Goal: Task Accomplishment & Management: Use online tool/utility

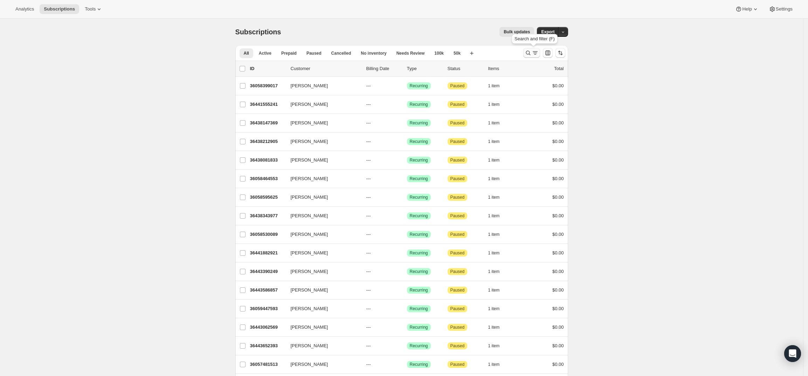
click at [536, 50] on icon "Search and filter results" at bounding box center [534, 52] width 7 height 7
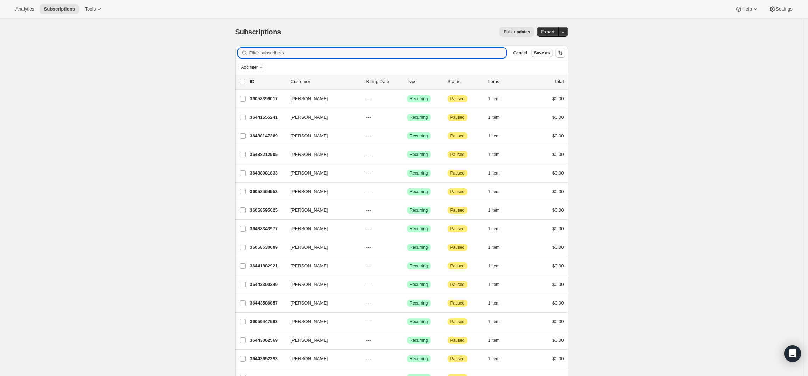
click at [440, 58] on div "Filter subscribers Cancel Save as" at bounding box center [401, 52] width 333 height 15
click at [441, 56] on input "Filter subscribers" at bounding box center [377, 53] width 257 height 10
paste input "[EMAIL_ADDRESS][DOMAIN_NAME]"
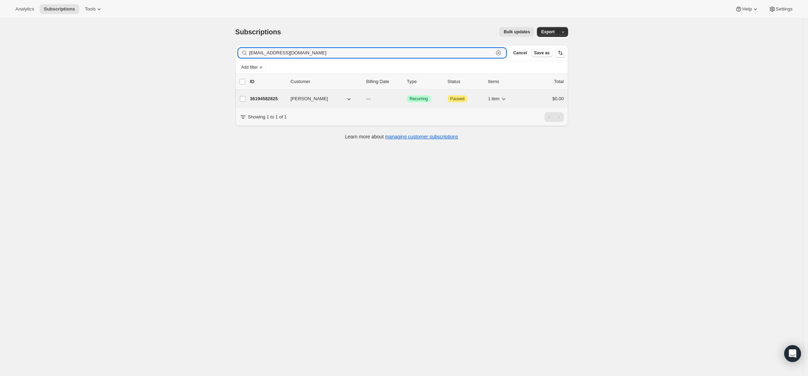
type input "[EMAIL_ADDRESS][DOMAIN_NAME]"
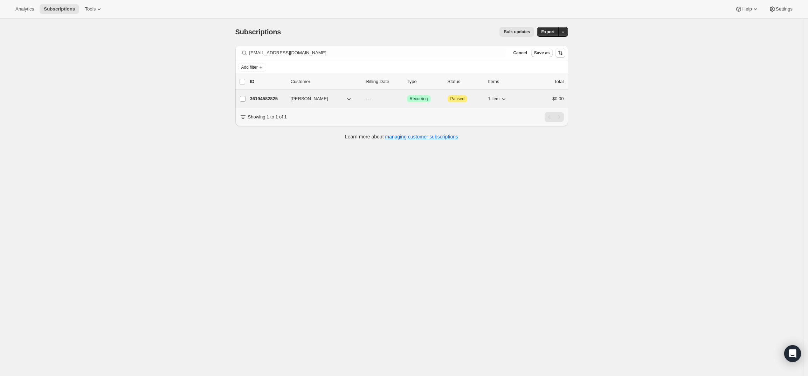
click at [275, 98] on p "36194582825" at bounding box center [267, 98] width 35 height 7
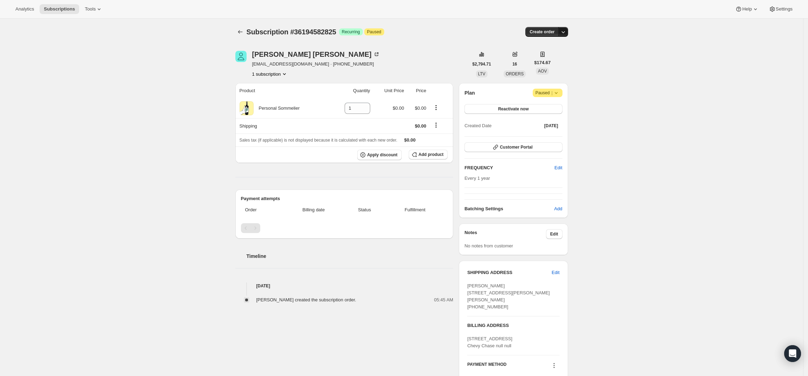
click at [567, 32] on icon "button" at bounding box center [563, 31] width 7 height 7
click at [555, 57] on span "Create custom one-time order" at bounding box center [535, 58] width 61 height 5
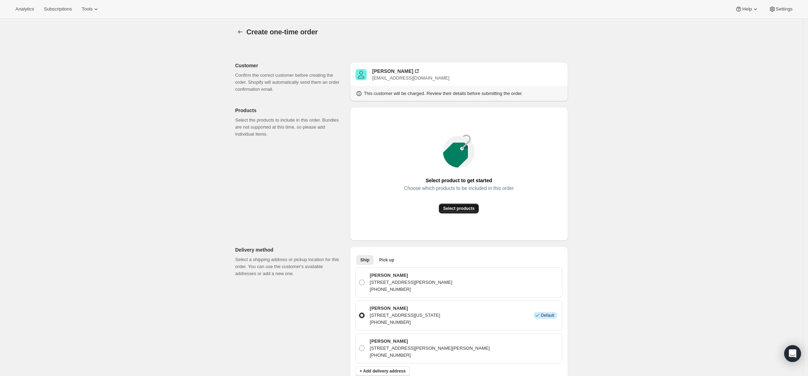
click at [463, 207] on span "Select products" at bounding box center [459, 209] width 32 height 6
click at [390, 72] on div "[PERSON_NAME]" at bounding box center [392, 71] width 41 height 7
click at [461, 204] on button "Select products" at bounding box center [459, 208] width 40 height 10
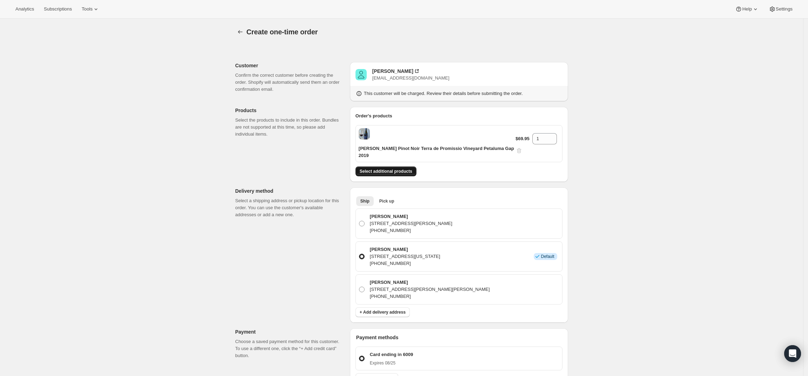
click at [404, 166] on button "Select additional products" at bounding box center [385, 171] width 61 height 10
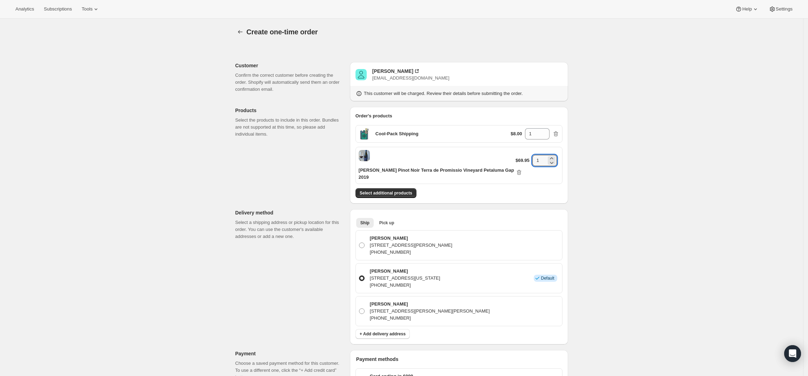
drag, startPoint x: 541, startPoint y: 157, endPoint x: 517, endPoint y: 157, distance: 24.5
click at [517, 157] on div "$69.95 1" at bounding box center [537, 165] width 44 height 21
type input "5"
click at [594, 144] on div "Create one-time order. This page is ready Create one-time order Customer Confir…" at bounding box center [401, 318] width 803 height 599
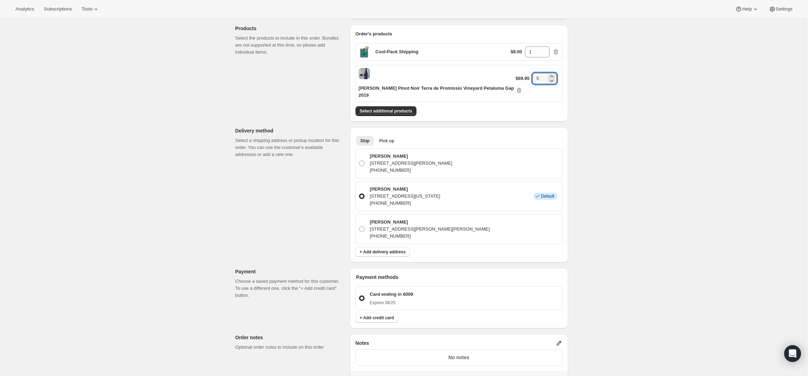
scroll to position [88, 0]
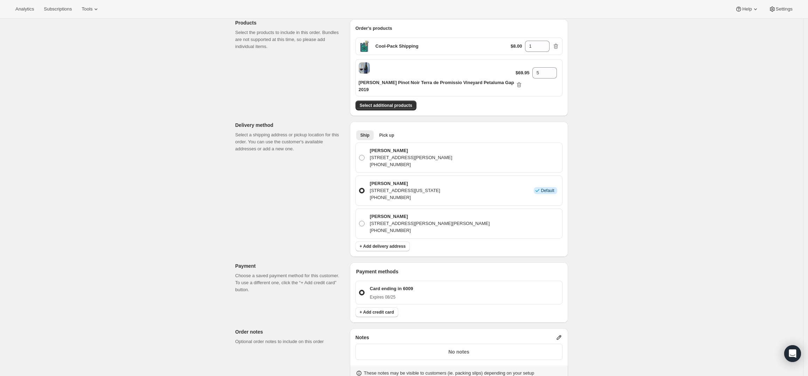
click at [593, 178] on div "Create one-time order. This page is ready Create one-time order Customer Confir…" at bounding box center [401, 227] width 803 height 593
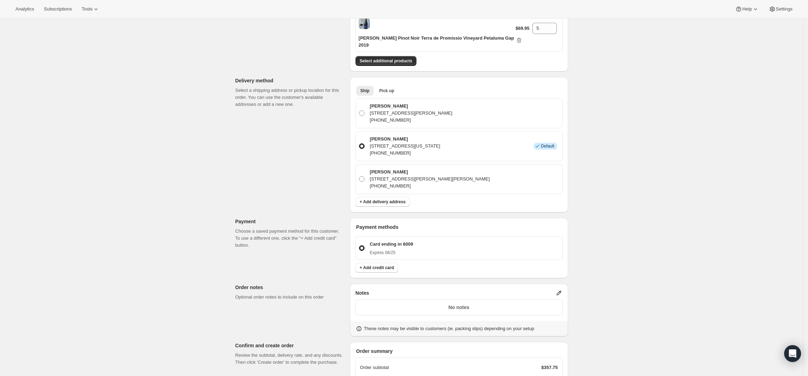
scroll to position [219, 0]
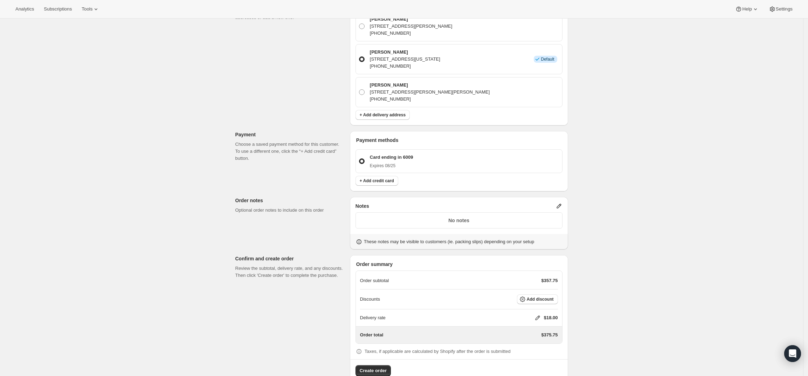
click at [538, 314] on icon at bounding box center [537, 317] width 7 height 7
click at [512, 341] on input "0" at bounding box center [540, 336] width 63 height 11
type input "0"
click at [532, 352] on span "Save" at bounding box center [536, 353] width 10 height 6
click at [547, 296] on span "Add discount" at bounding box center [540, 299] width 27 height 6
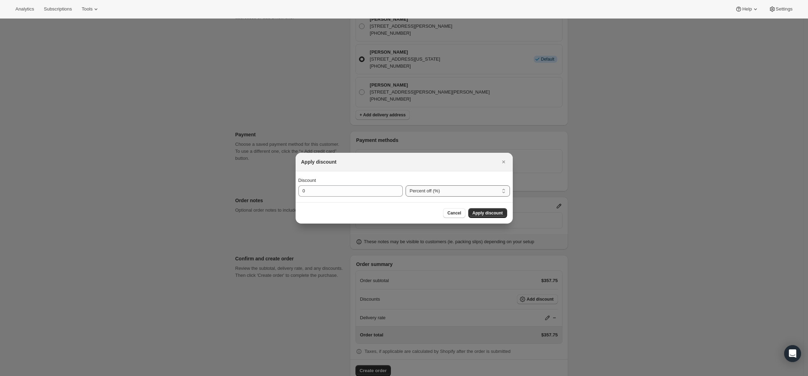
click at [429, 195] on select "Percent off (%) Amount off ($)" at bounding box center [457, 190] width 104 height 11
select select "fixedAmount"
click at [405, 185] on select "Percent off (%) Amount off ($)" at bounding box center [457, 190] width 104 height 11
click at [367, 195] on input "0" at bounding box center [345, 190] width 94 height 11
type input "200"
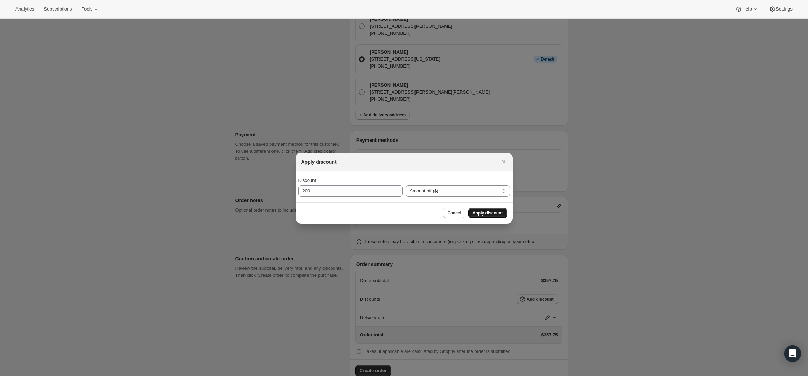
click at [482, 215] on button "Apply discount" at bounding box center [487, 213] width 39 height 10
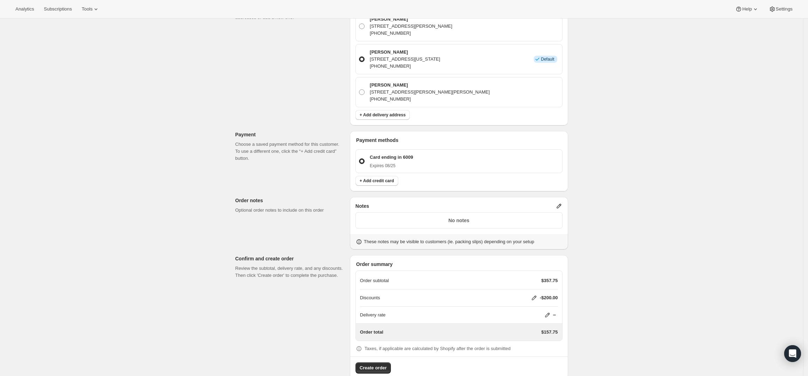
scroll to position [226, 0]
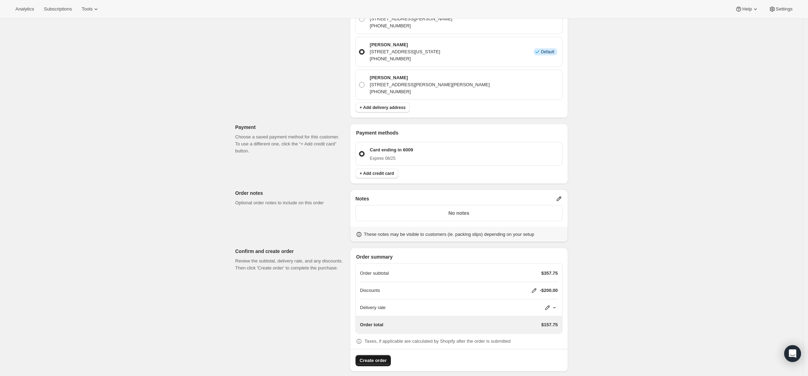
click at [380, 357] on span "Create order" at bounding box center [373, 360] width 27 height 7
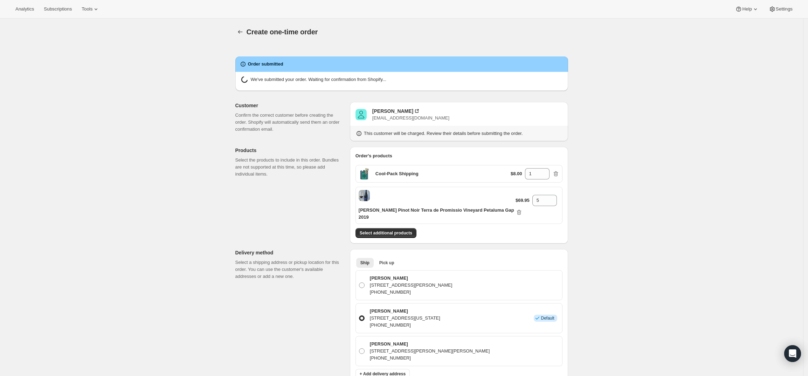
radio input "true"
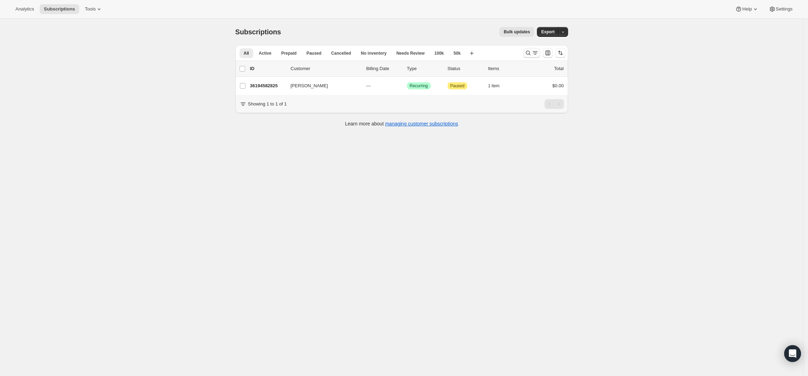
click at [534, 51] on icon "Search and filter results" at bounding box center [534, 52] width 7 height 7
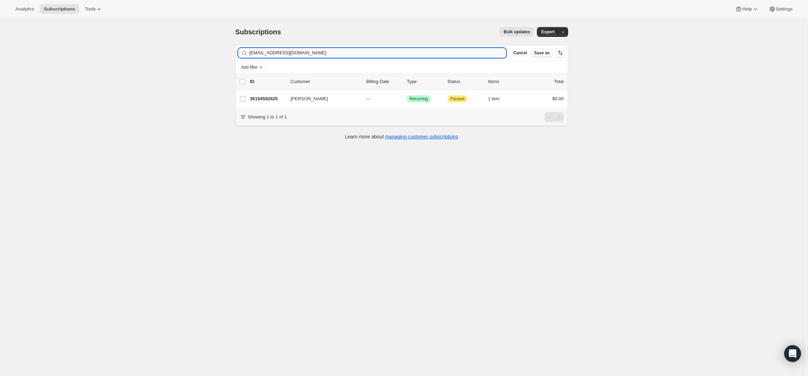
click at [448, 56] on input "[EMAIL_ADDRESS][DOMAIN_NAME]" at bounding box center [377, 53] width 257 height 10
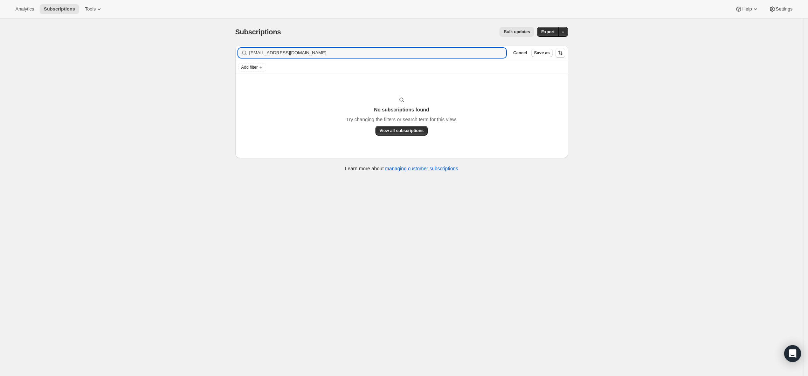
type input "larrycgaines@aol.com"
